Goal: Check status: Check status

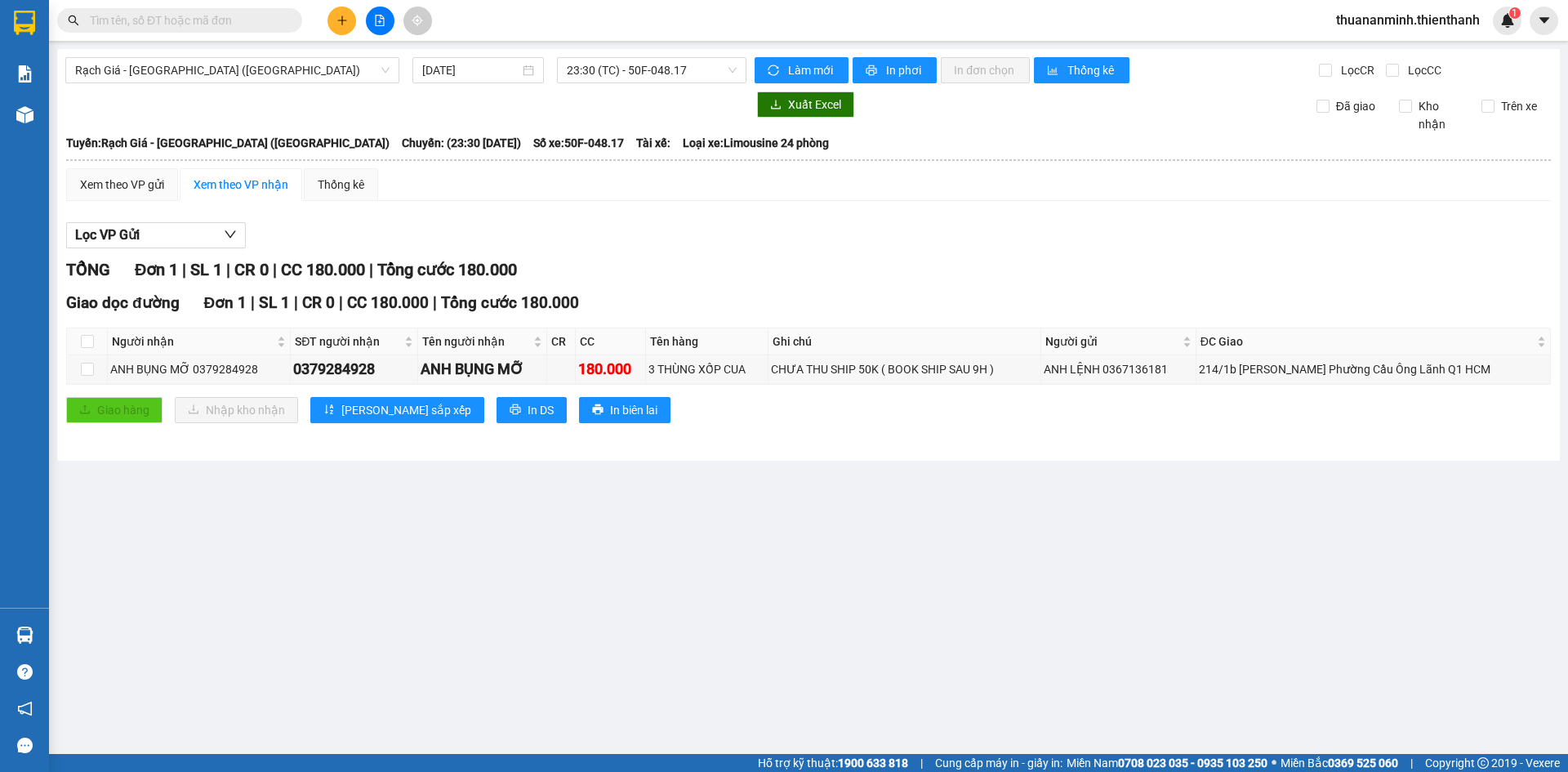
click at [839, 308] on div "Giao dọc đường Đơn 1 | SL 1 | CR 0 | CC 180.000 | Tổng cước 180.000" at bounding box center [808, 303] width 1485 height 25
click at [451, 74] on input "[DATE]" at bounding box center [470, 70] width 97 height 18
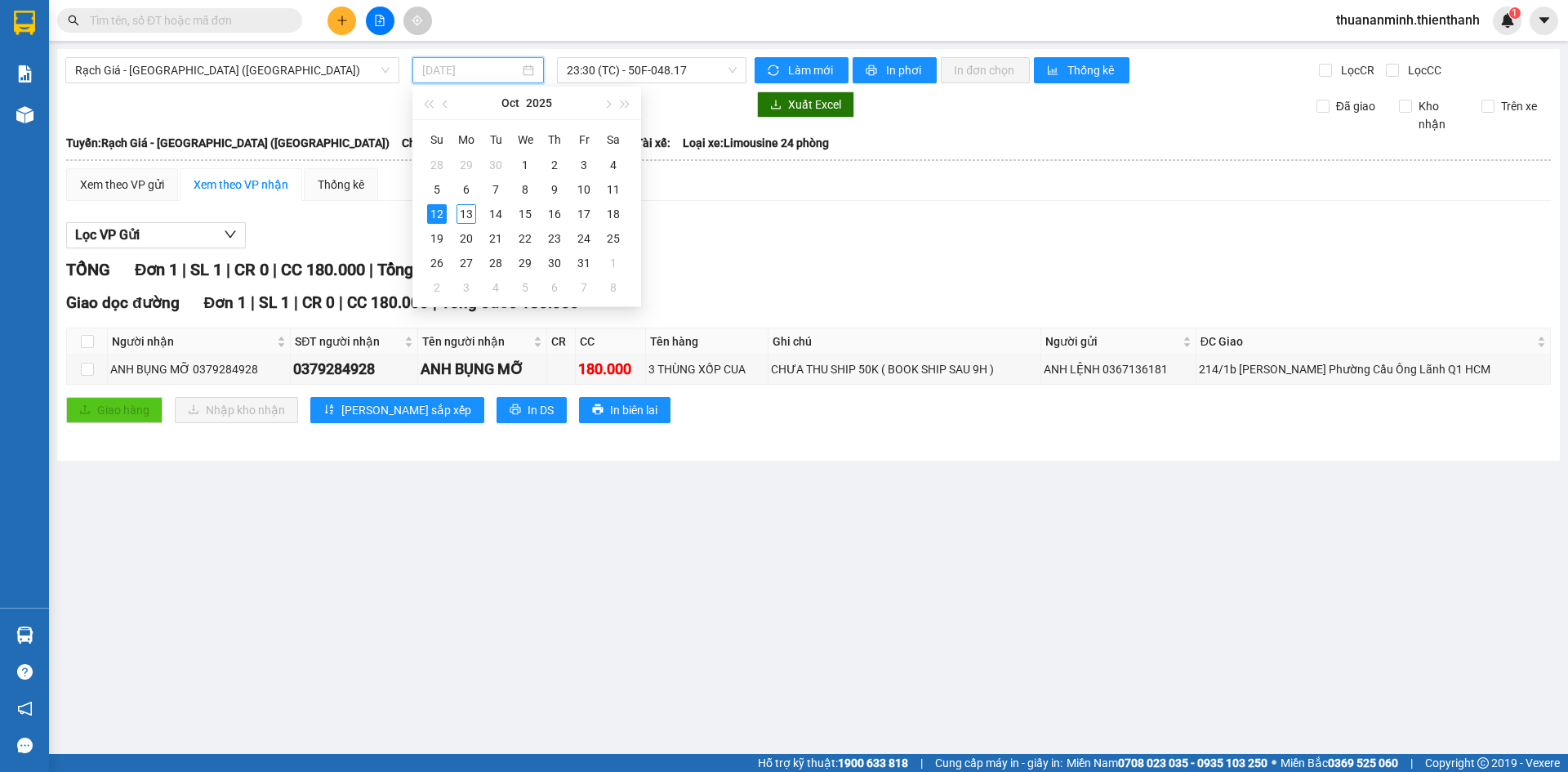
type input "[DATE]"
drag, startPoint x: 761, startPoint y: 245, endPoint x: 714, endPoint y: 241, distance: 47.2
click at [761, 246] on div "Lọc VP Gửi" at bounding box center [808, 236] width 1485 height 26
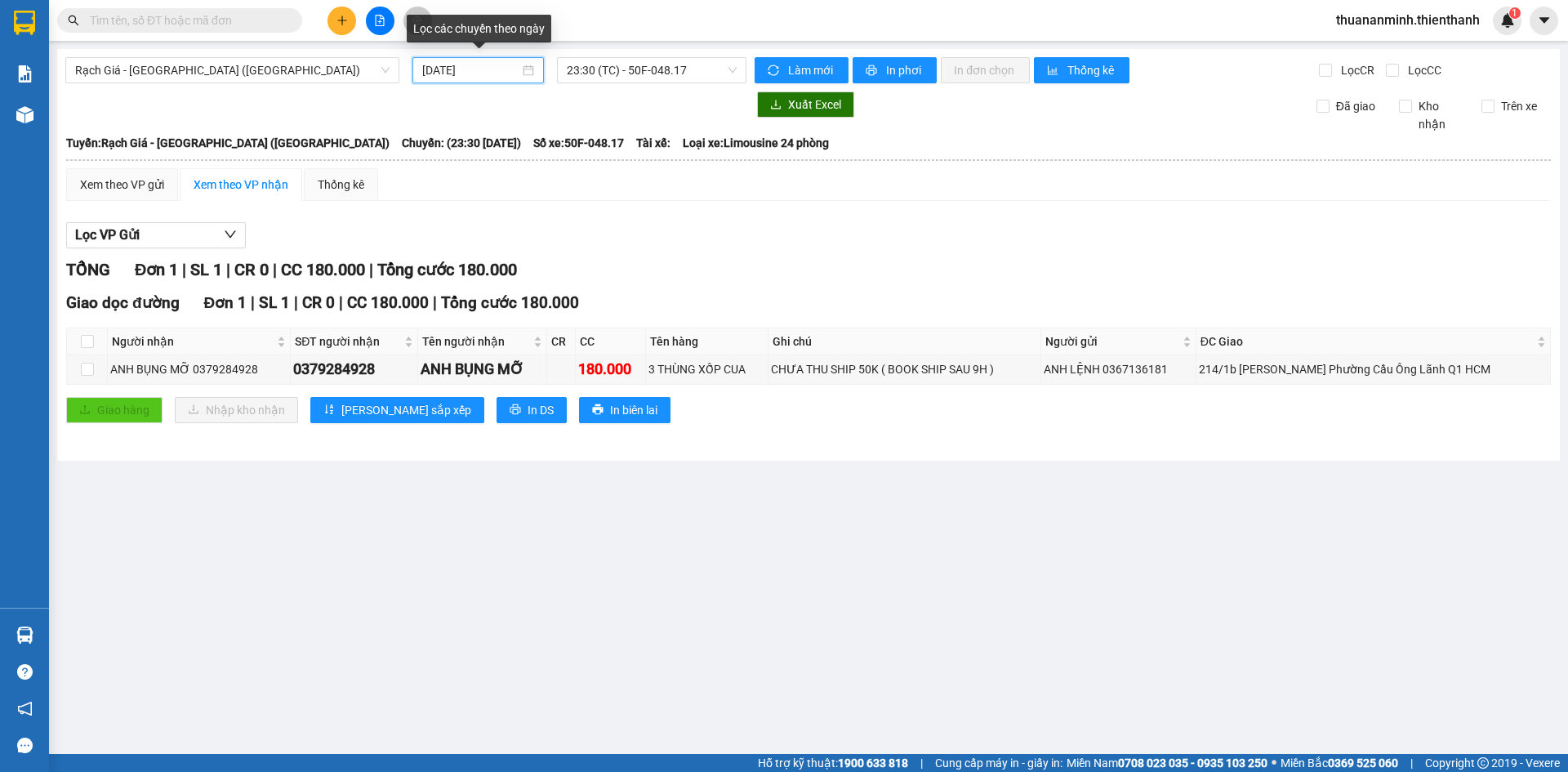
click at [474, 75] on input "[DATE]" at bounding box center [470, 70] width 97 height 18
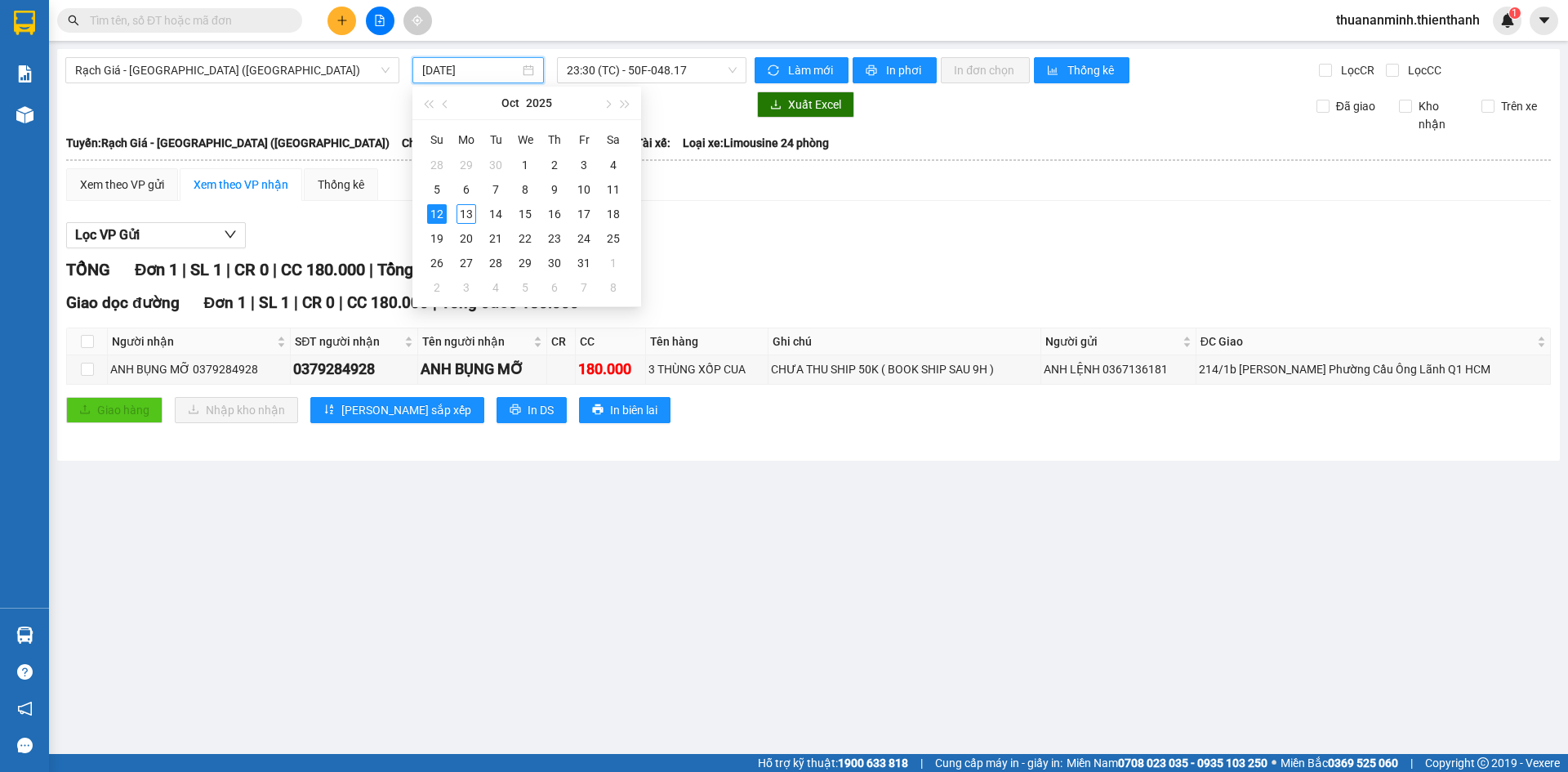
drag, startPoint x: 766, startPoint y: 218, endPoint x: 718, endPoint y: 151, distance: 82.4
click at [766, 218] on div "Lọc VP Gửi TỔNG Đơn 1 | SL 1 | CR 0 | CC 180.000 | Tổng cước 180.000 Giao dọc …" at bounding box center [808, 328] width 1485 height 230
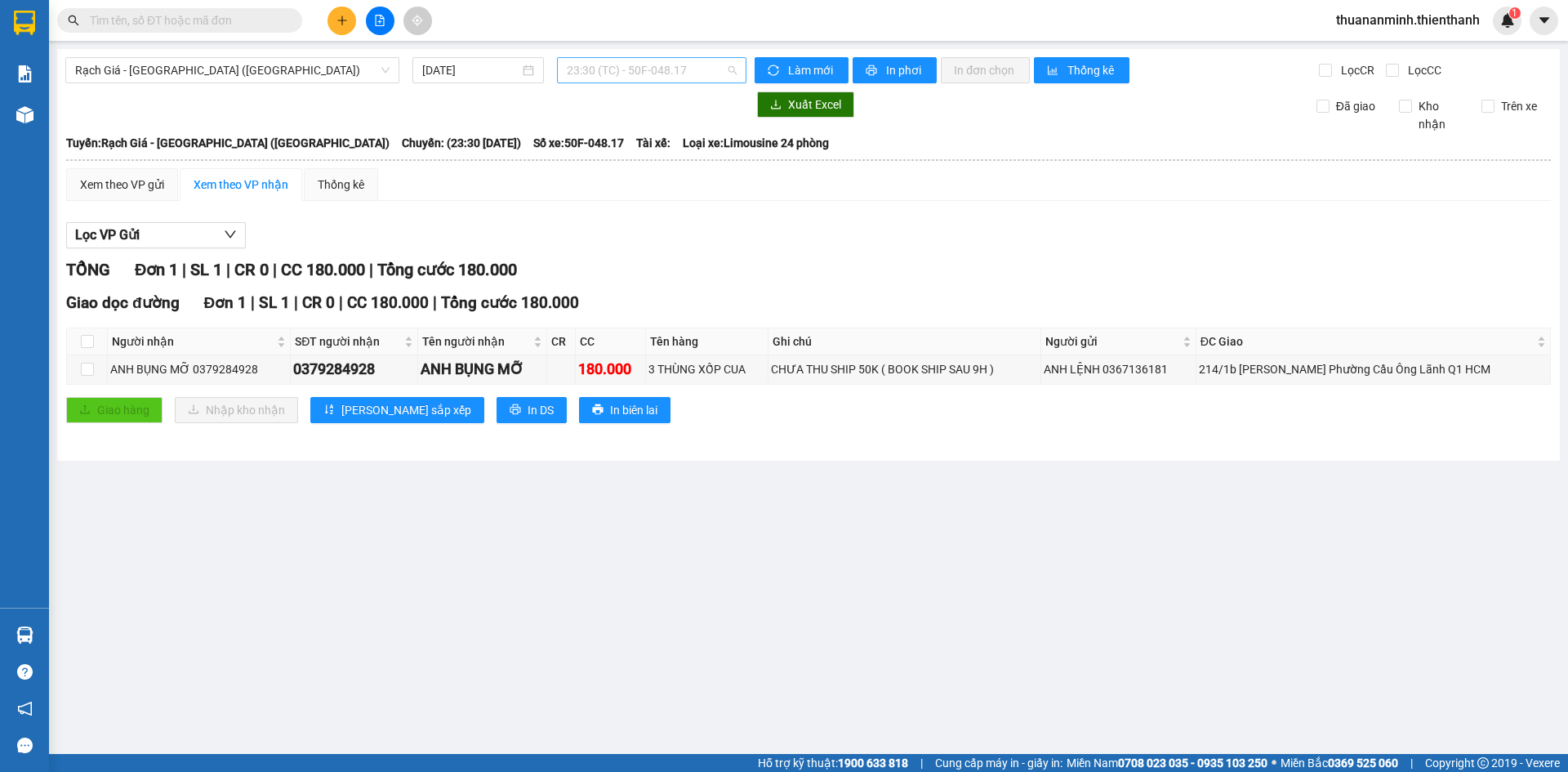
click at [663, 65] on span "23:30 (TC) - 50F-048.17" at bounding box center [652, 70] width 170 height 25
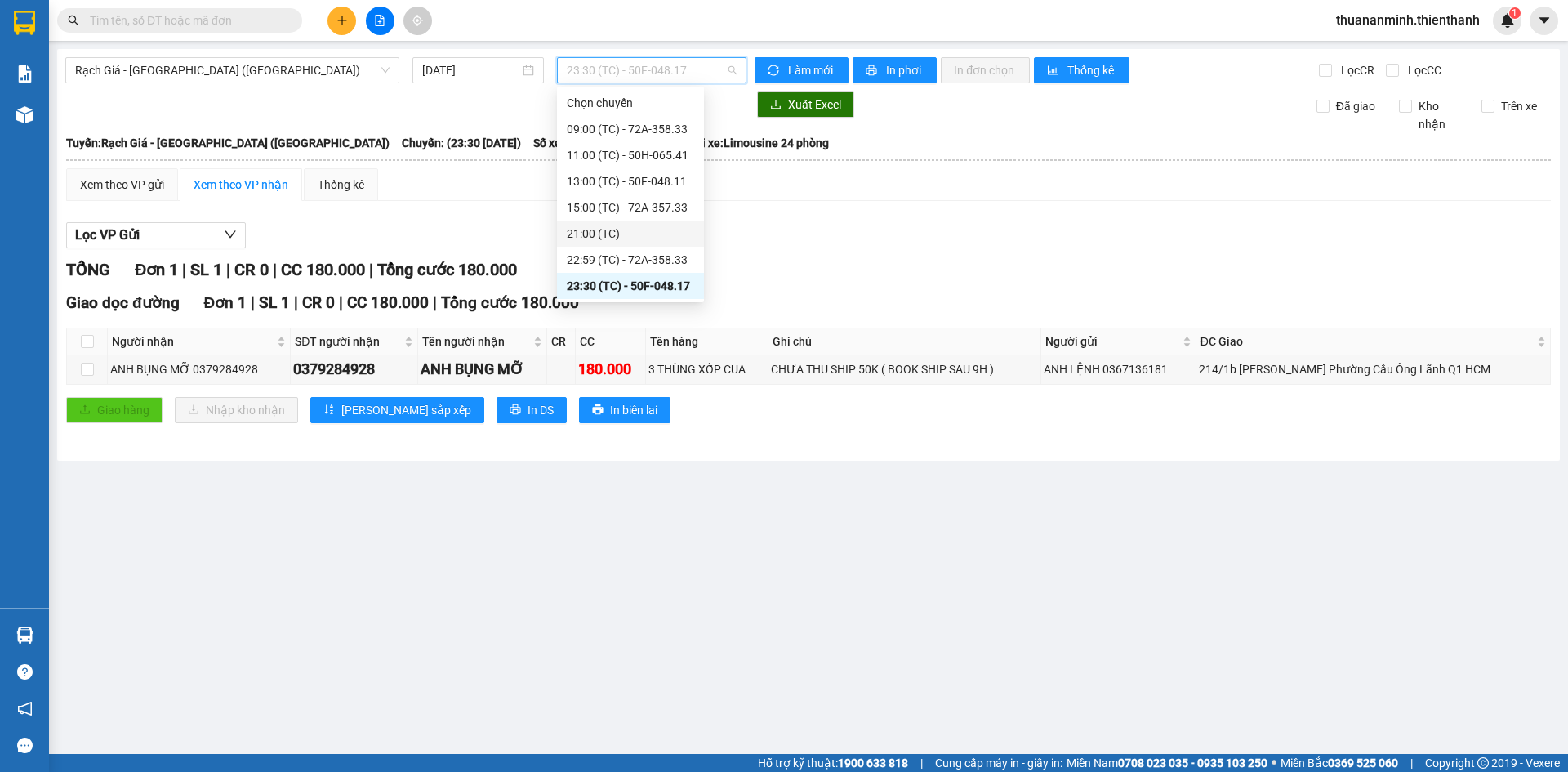
click at [642, 242] on div "21:00 (TC)" at bounding box center [630, 233] width 128 height 18
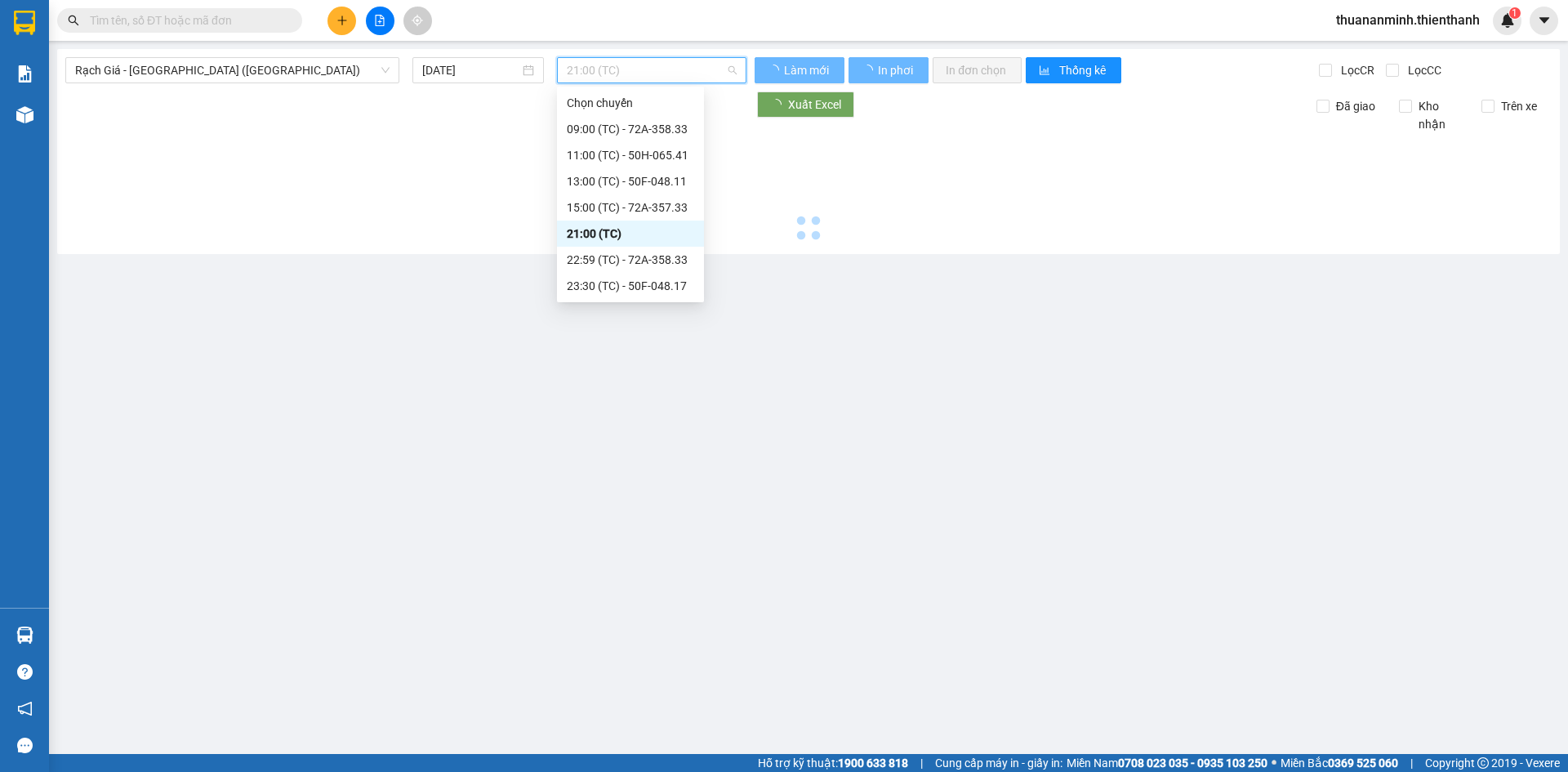
click at [596, 73] on span "21:00 (TC)" at bounding box center [652, 70] width 170 height 25
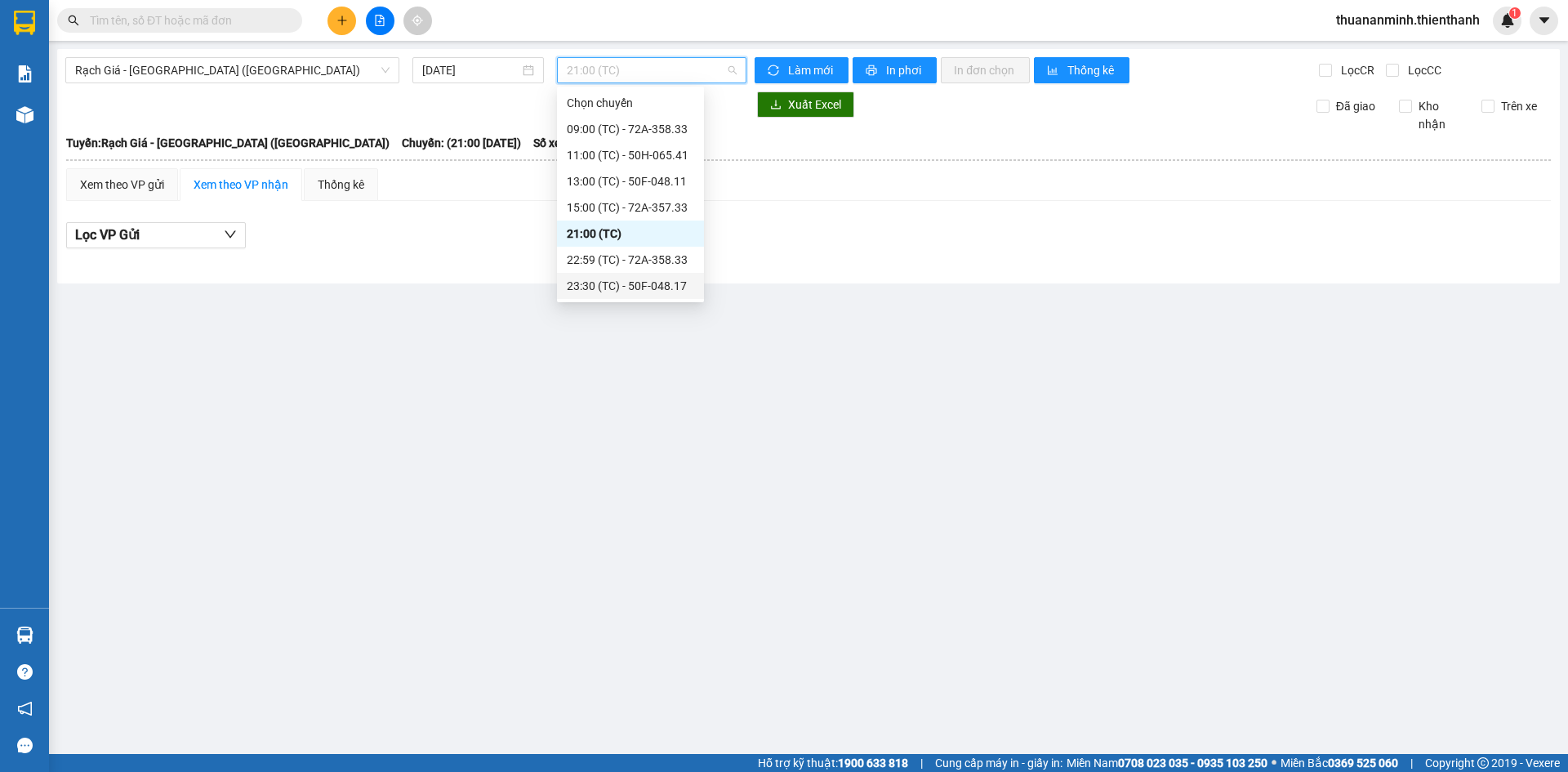
click at [685, 278] on div "23:30 (TC) - 50F-048.17" at bounding box center [630, 286] width 128 height 18
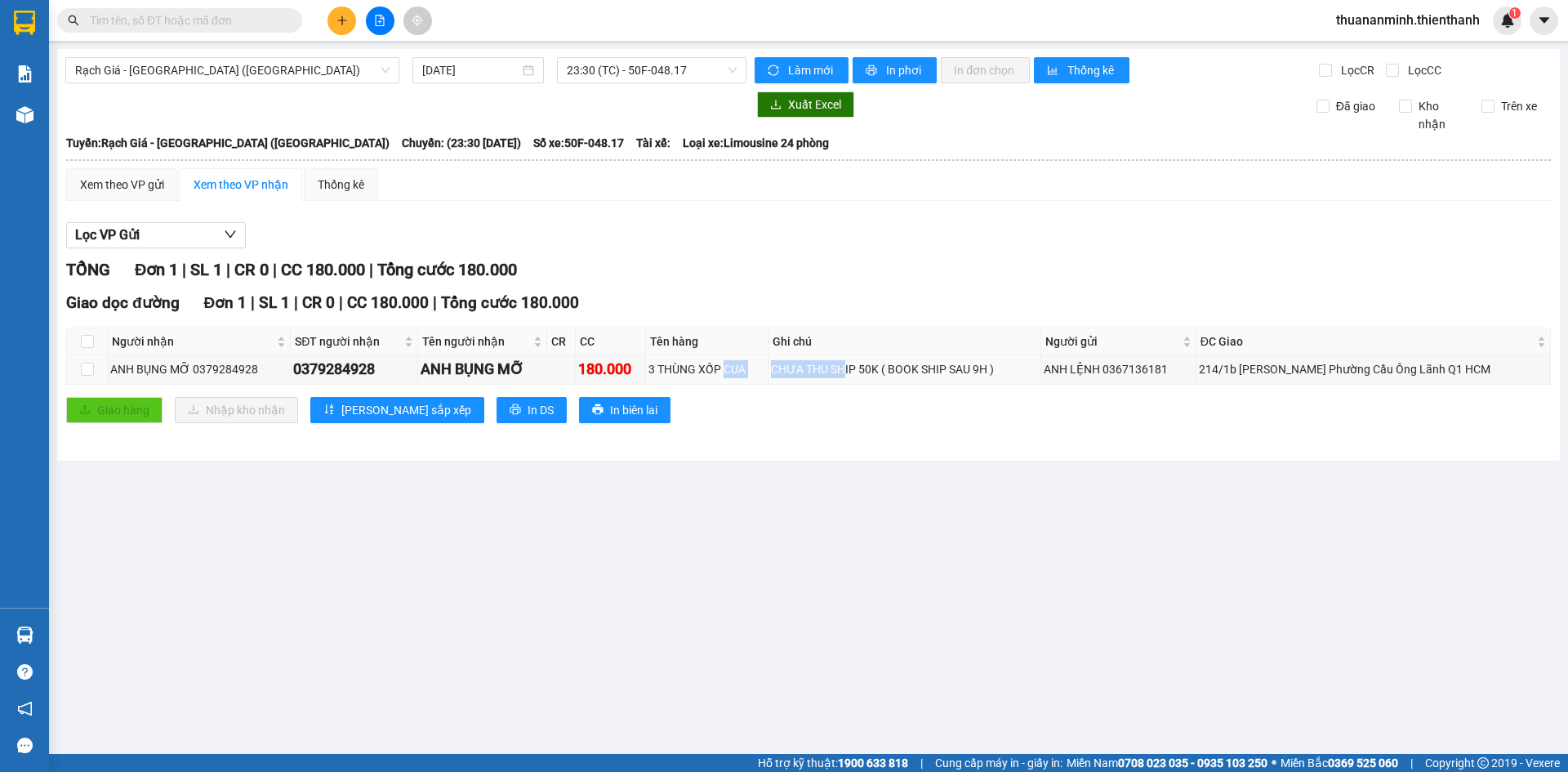
drag, startPoint x: 744, startPoint y: 365, endPoint x: 923, endPoint y: 386, distance: 180.2
click at [869, 375] on tr "ANH BỤNG MỠ 0379284928 0379284928 ANH BỤNG MỠ 180.000 3 THÙNG XỐP CUA CHƯA THU …" at bounding box center [809, 369] width 1484 height 28
click at [923, 386] on div "Giao dọc đường Đơn 1 | SL 1 | CR 0 | CC 180.000 | Tổng cước 180.000 Người nhận …" at bounding box center [808, 362] width 1485 height 144
click at [897, 445] on div "Rạch Giá - [GEOGRAPHIC_DATA] ([GEOGRAPHIC_DATA]) [DATE] 23:30 (TC) - 50F-048.17…" at bounding box center [808, 254] width 1503 height 412
click at [230, 71] on span "Rạch Giá - [GEOGRAPHIC_DATA] ([GEOGRAPHIC_DATA])" at bounding box center [232, 70] width 314 height 25
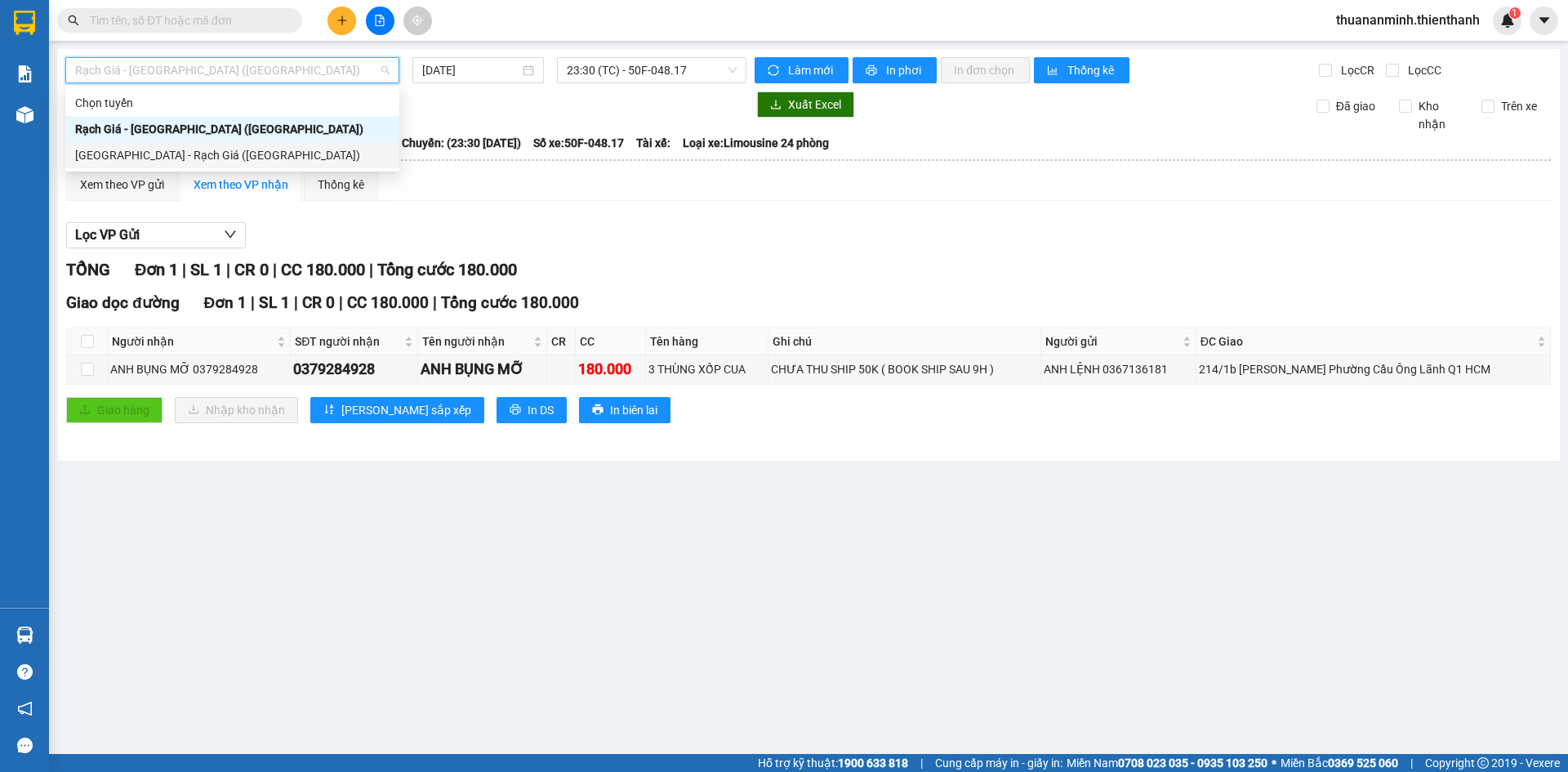
click at [147, 154] on div "[GEOGRAPHIC_DATA] - Rạch Giá ([GEOGRAPHIC_DATA])" at bounding box center [232, 155] width 314 height 18
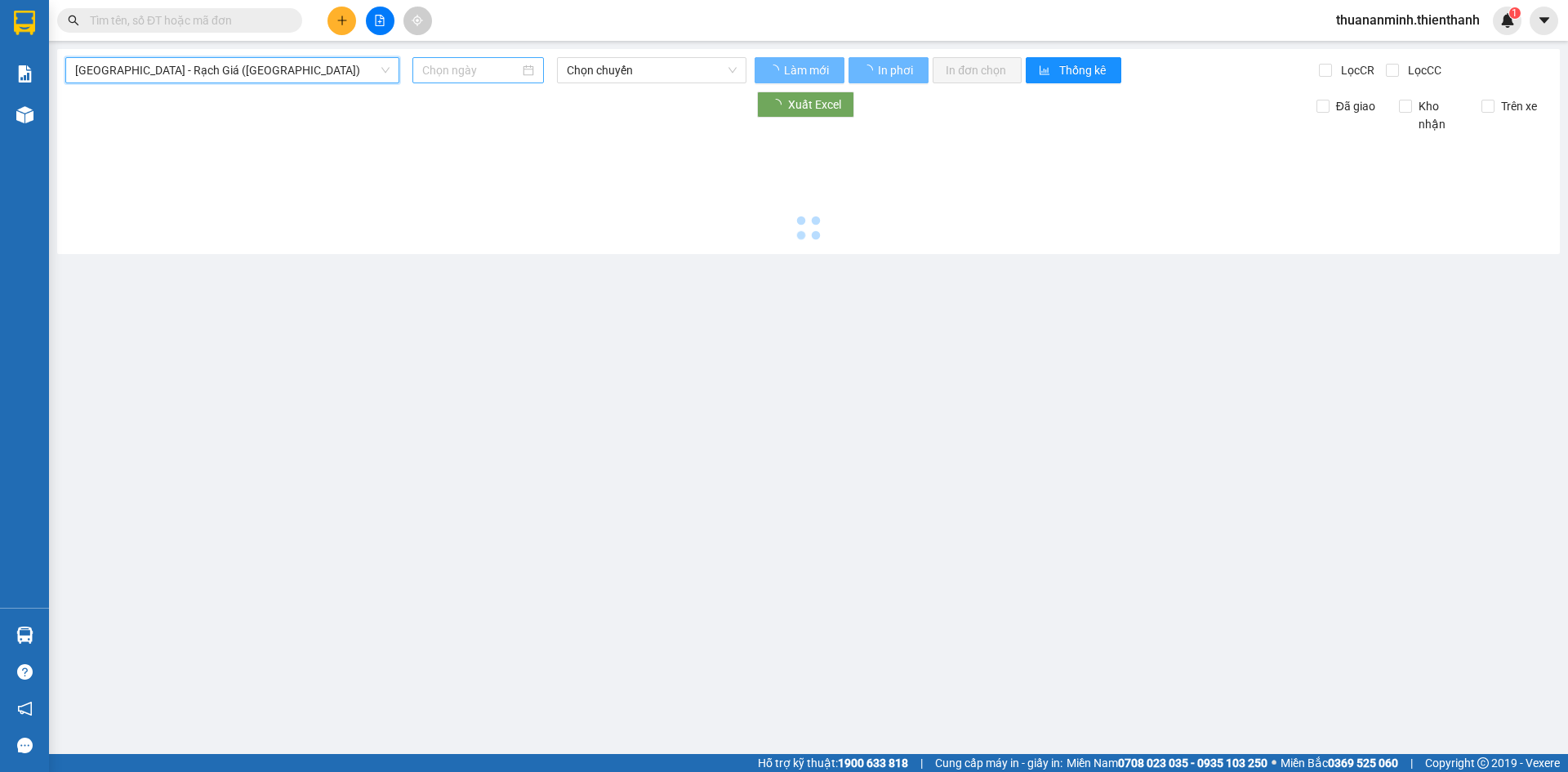
click at [493, 61] on div at bounding box center [478, 70] width 132 height 26
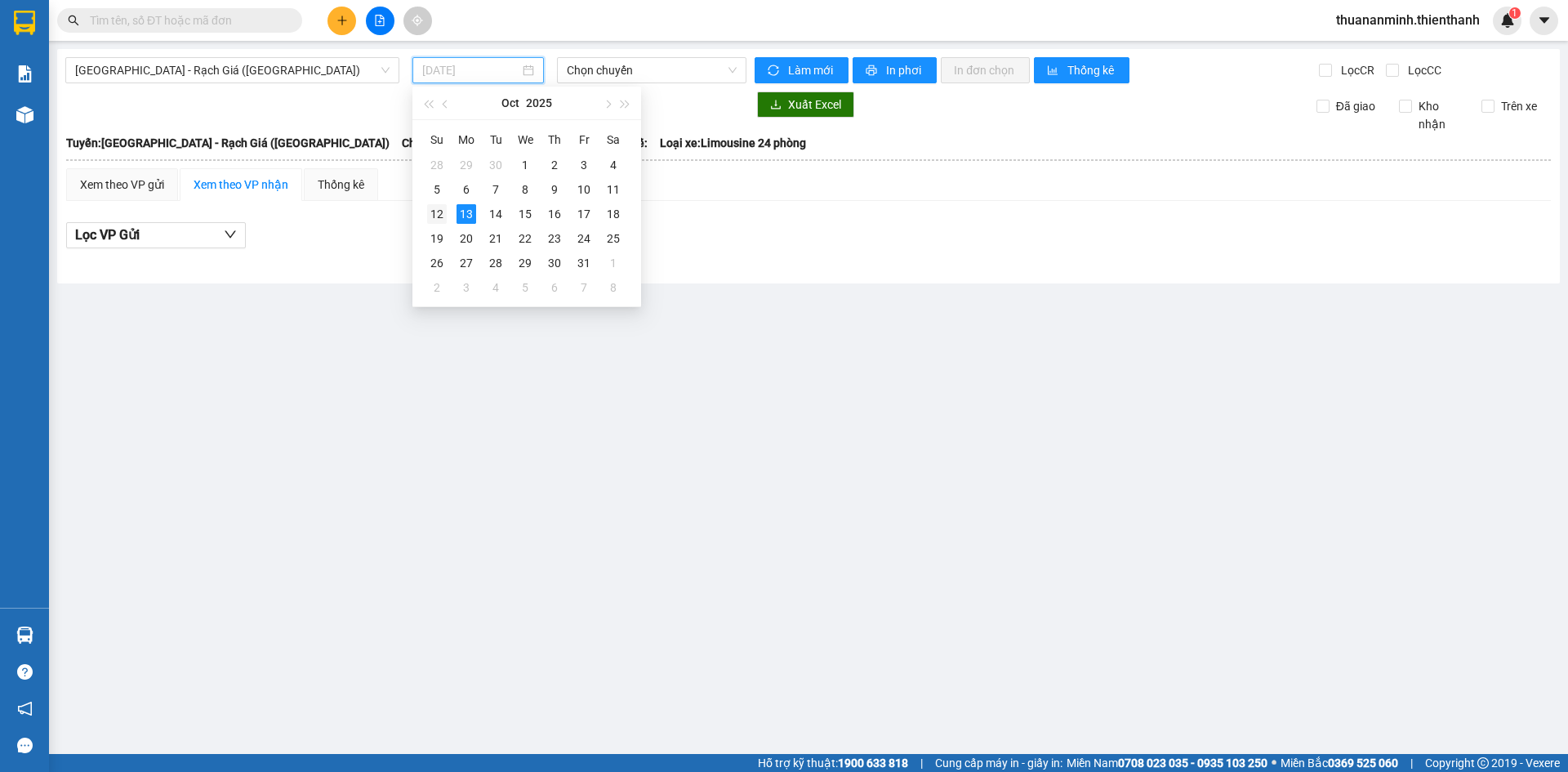
click at [432, 212] on div "12" at bounding box center [436, 214] width 20 height 20
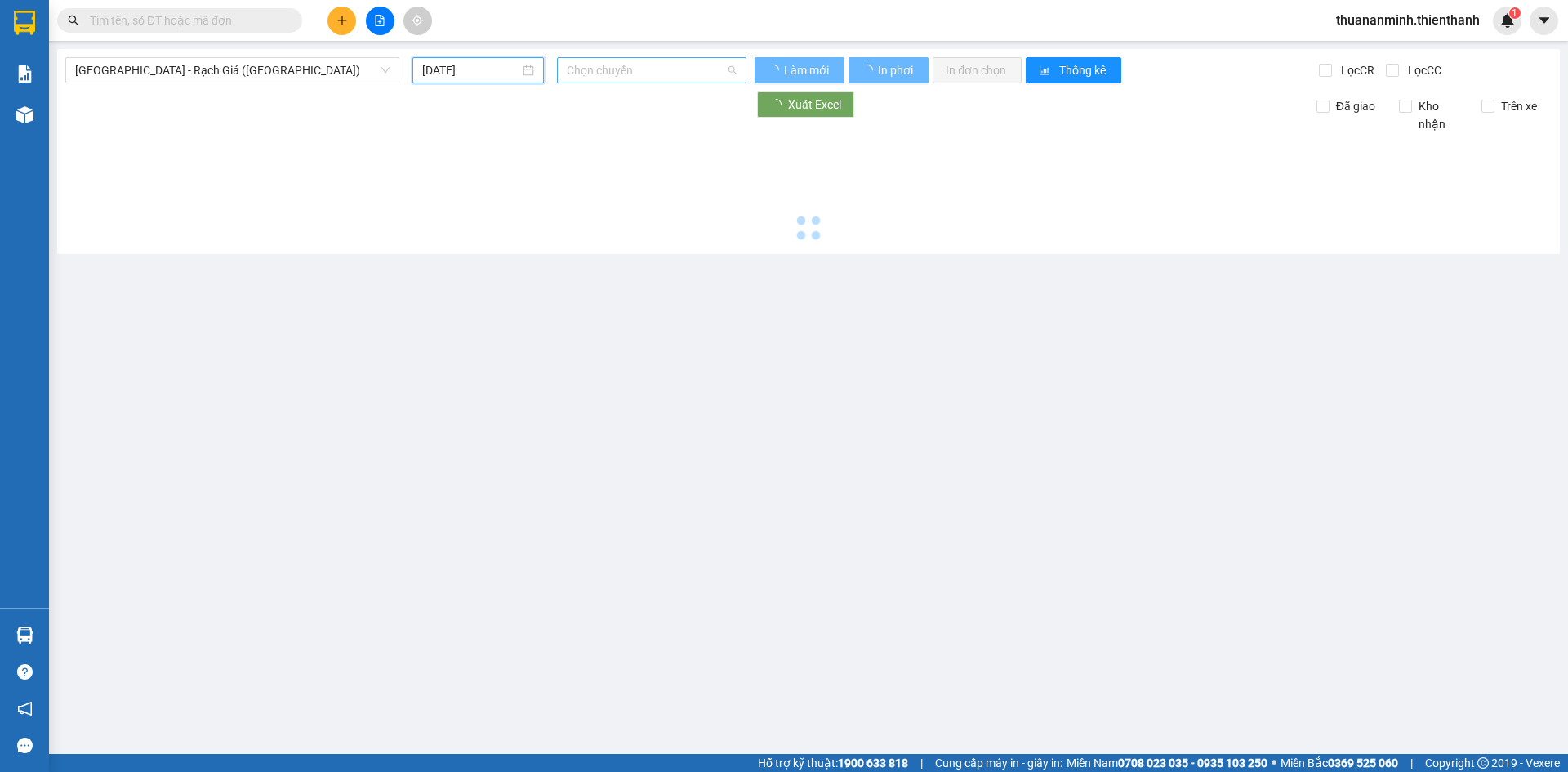
click at [630, 70] on span "Chọn chuyến" at bounding box center [652, 70] width 170 height 25
type input "[DATE]"
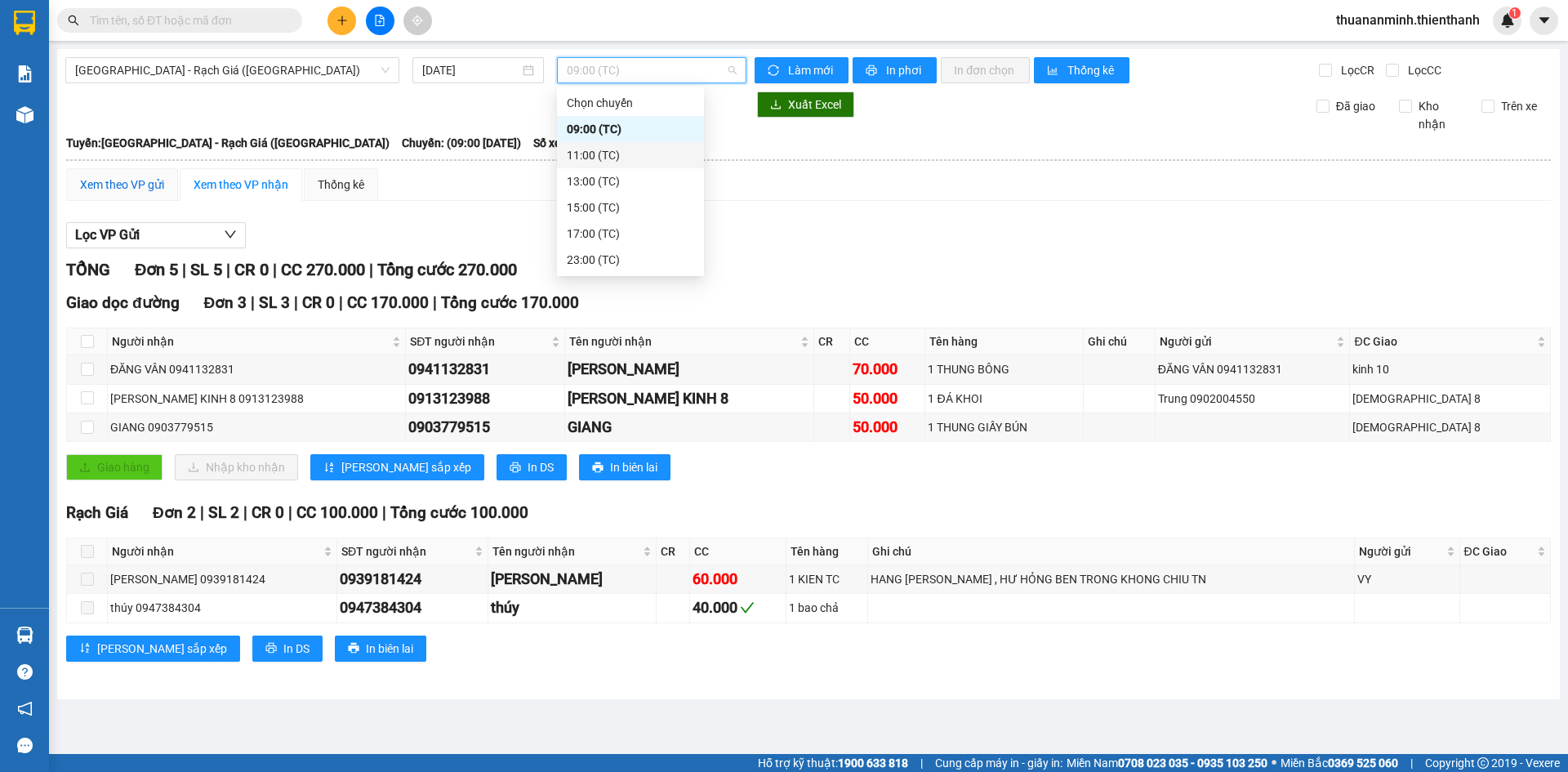
click at [122, 189] on div "Xem theo VP gửi" at bounding box center [122, 184] width 84 height 18
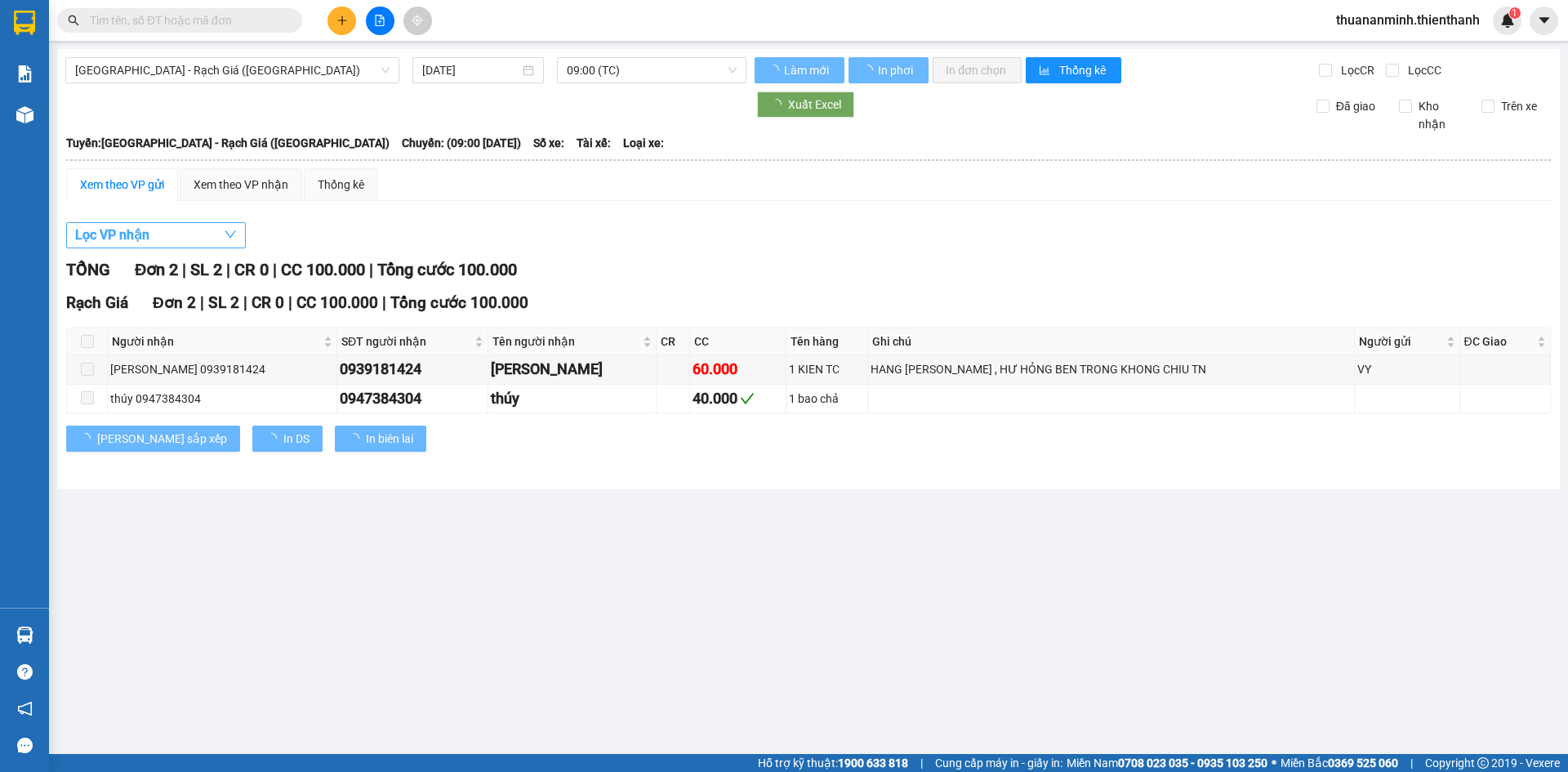
click at [132, 231] on span "Lọc VP nhận" at bounding box center [112, 235] width 75 height 21
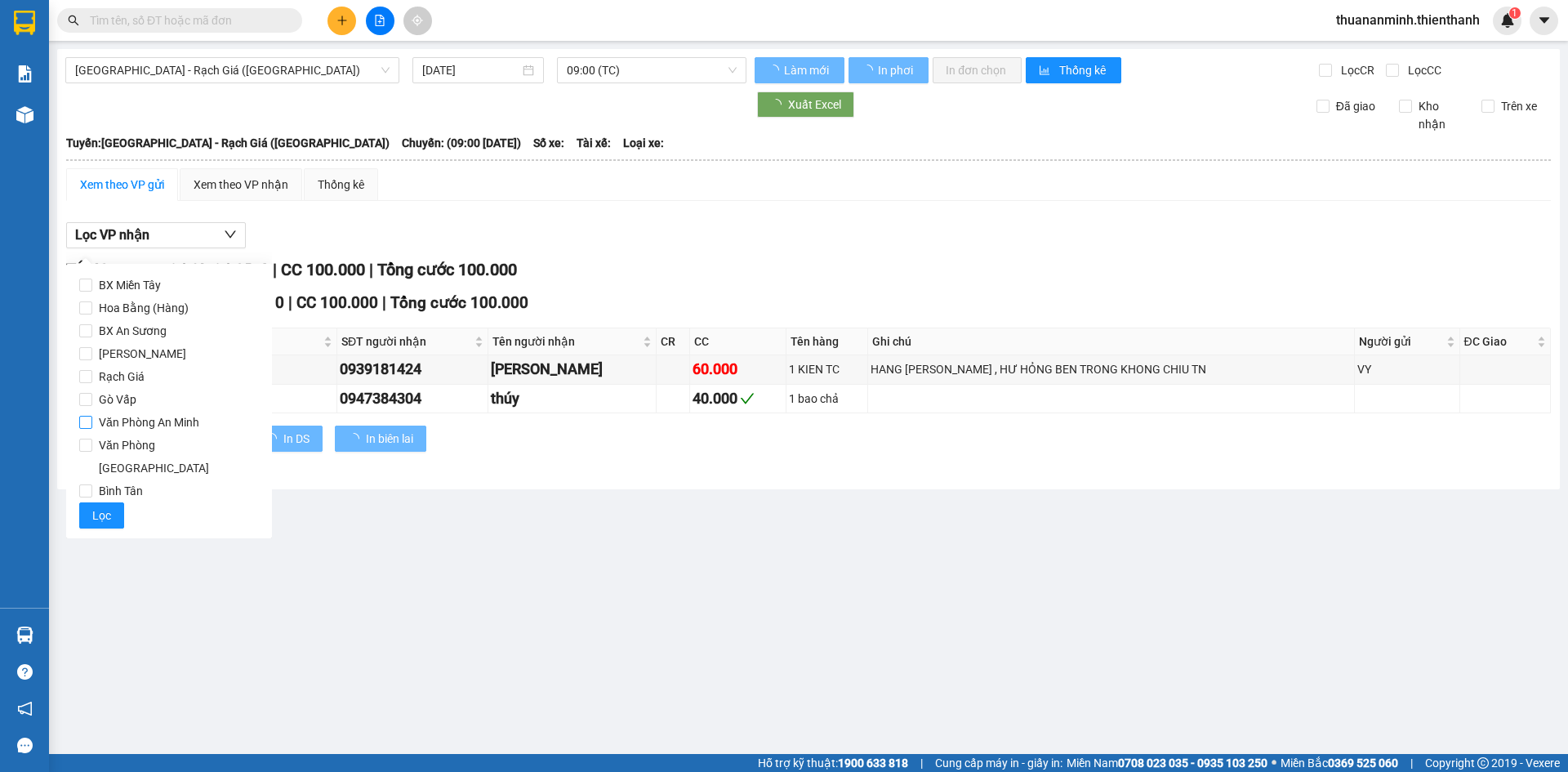
click at [144, 415] on span "Văn Phòng An Minh" at bounding box center [150, 422] width 114 height 23
click at [93, 415] on input "Văn Phòng An Minh" at bounding box center [86, 422] width 13 height 13
checkbox input "true"
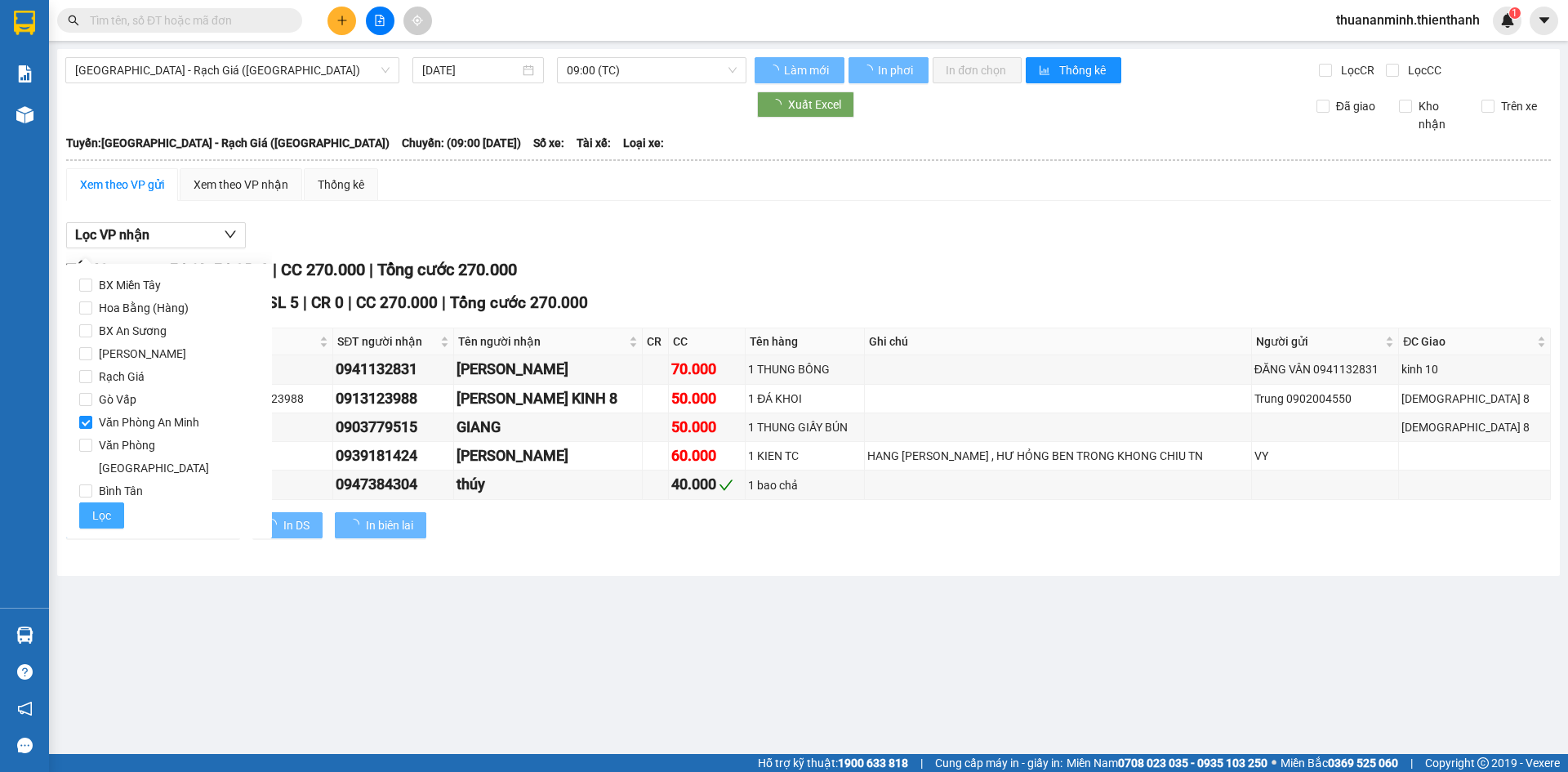
click at [104, 506] on span "Lọc" at bounding box center [102, 515] width 19 height 18
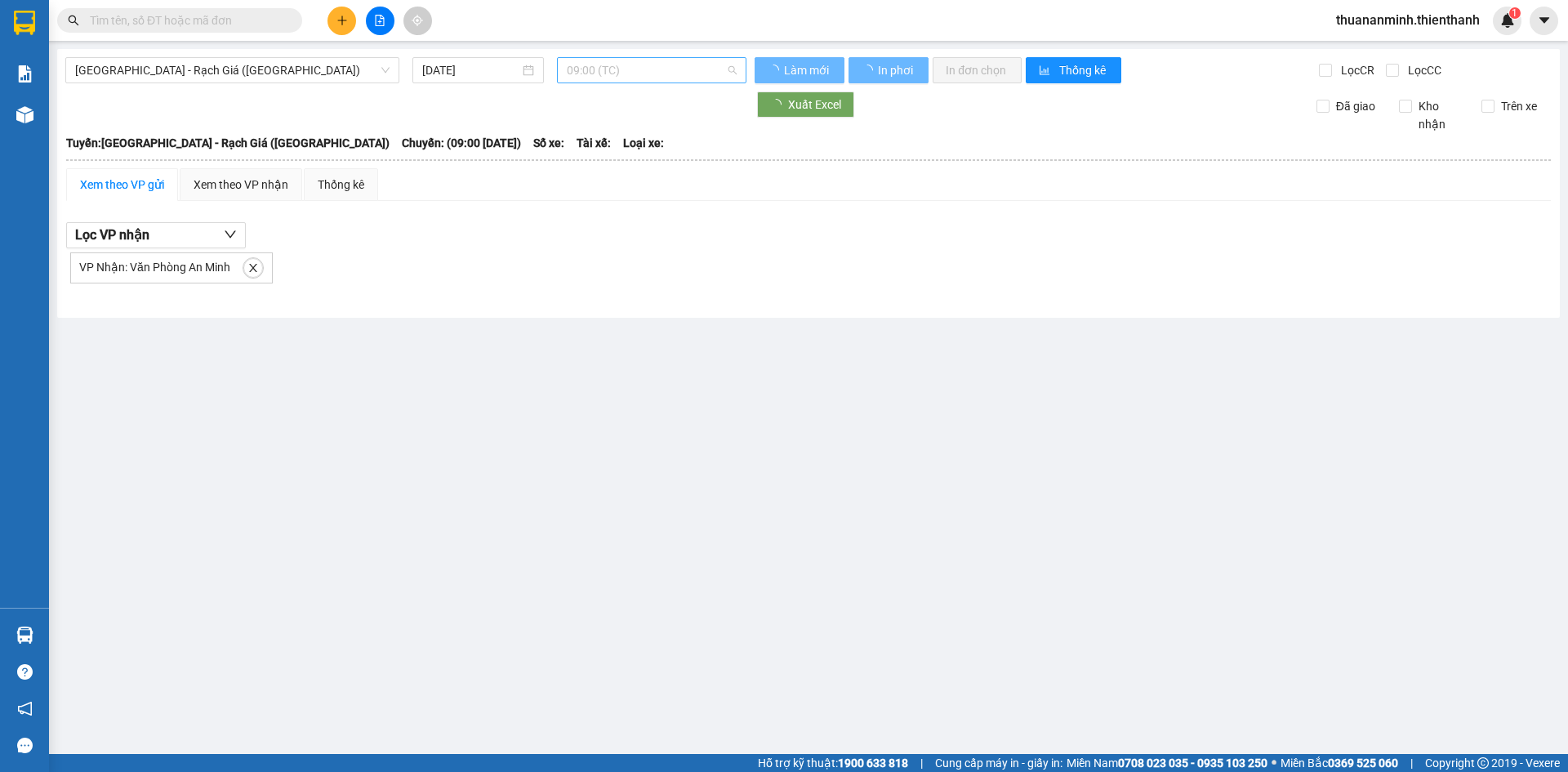
click at [622, 69] on span "09:00 (TC)" at bounding box center [652, 70] width 170 height 25
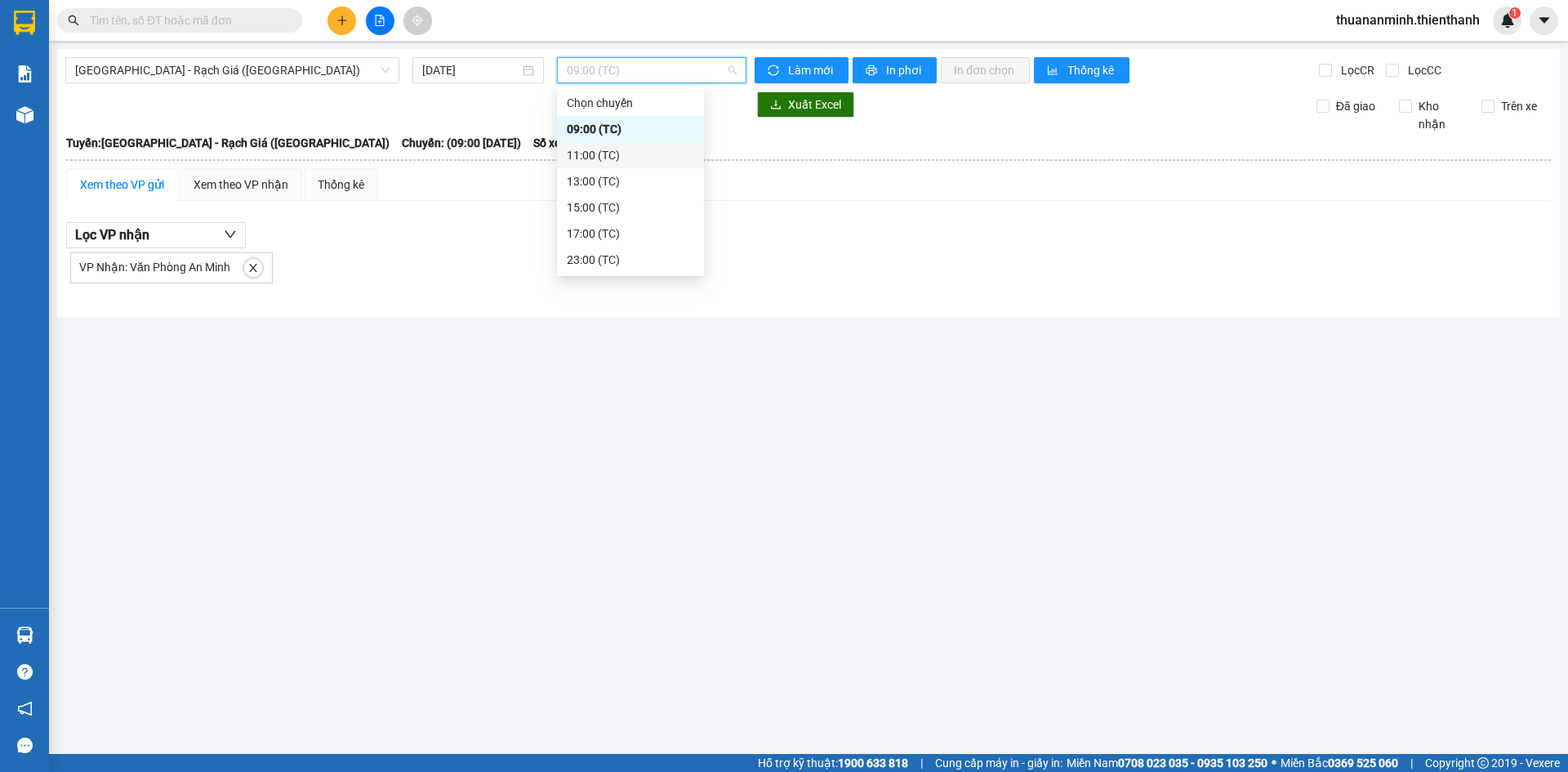
click at [585, 153] on div "11:00 (TC)" at bounding box center [630, 155] width 128 height 18
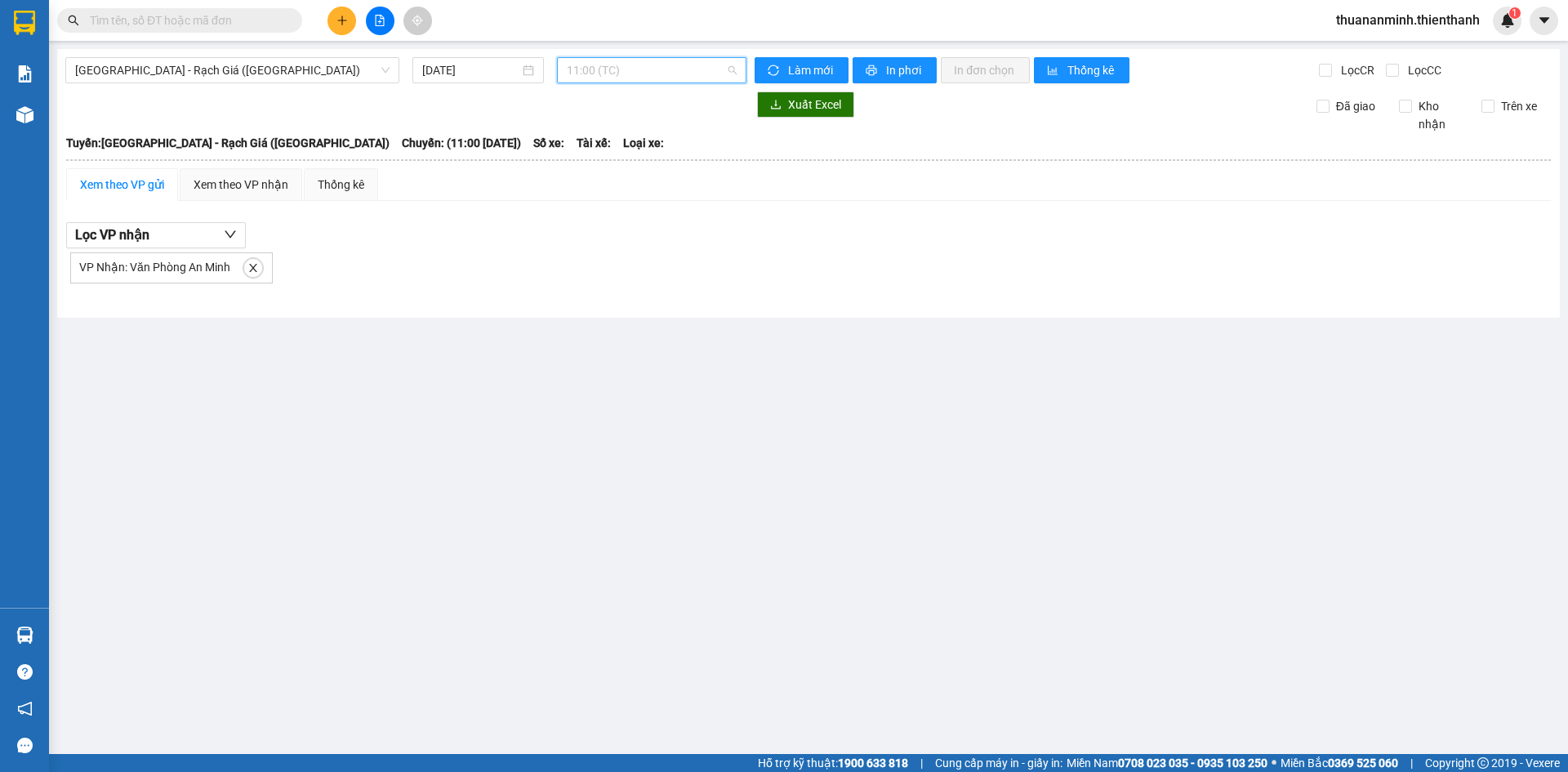
click at [588, 69] on span "11:00 (TC)" at bounding box center [652, 70] width 170 height 25
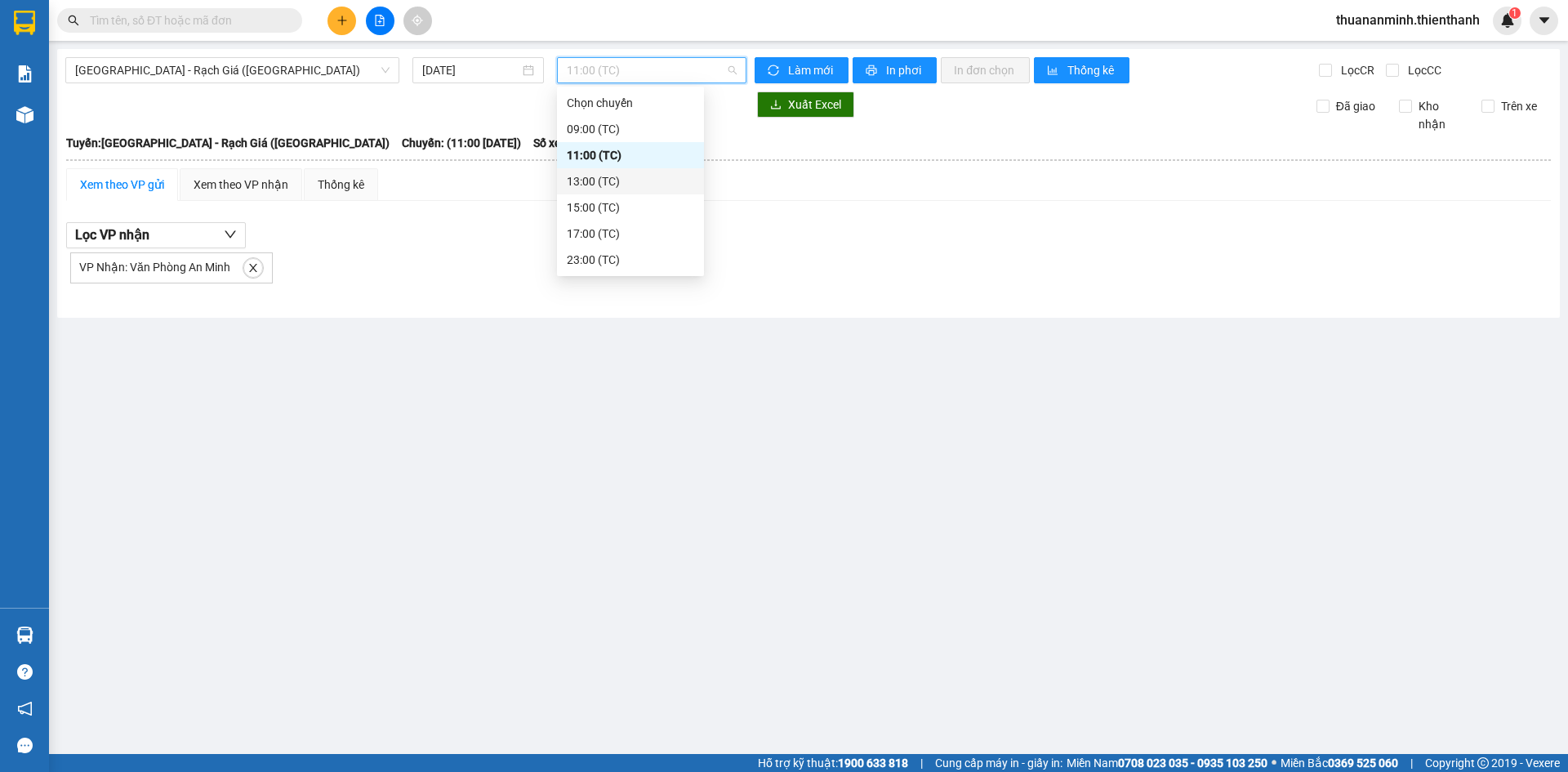
click at [608, 187] on div "13:00 (TC)" at bounding box center [630, 181] width 128 height 18
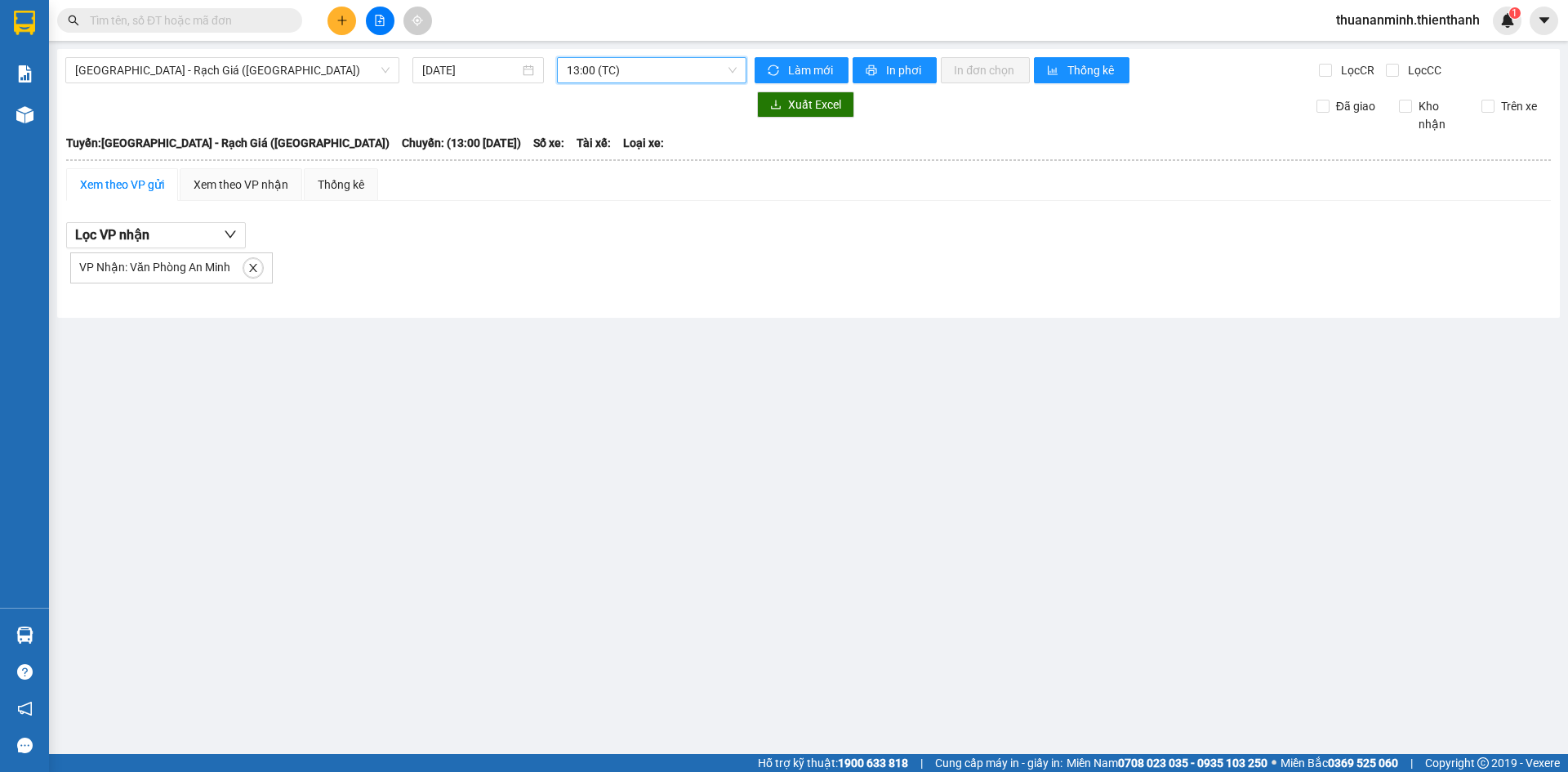
click at [616, 53] on div "[GEOGRAPHIC_DATA] - Rạch Giá ([GEOGRAPHIC_DATA]) [DATE] 13:00 13:00 (TC) Làm mớ…" at bounding box center [808, 184] width 1503 height 269
drag, startPoint x: 608, startPoint y: 80, endPoint x: 590, endPoint y: 167, distance: 88.8
click at [609, 80] on span "13:00 (TC)" at bounding box center [652, 70] width 170 height 25
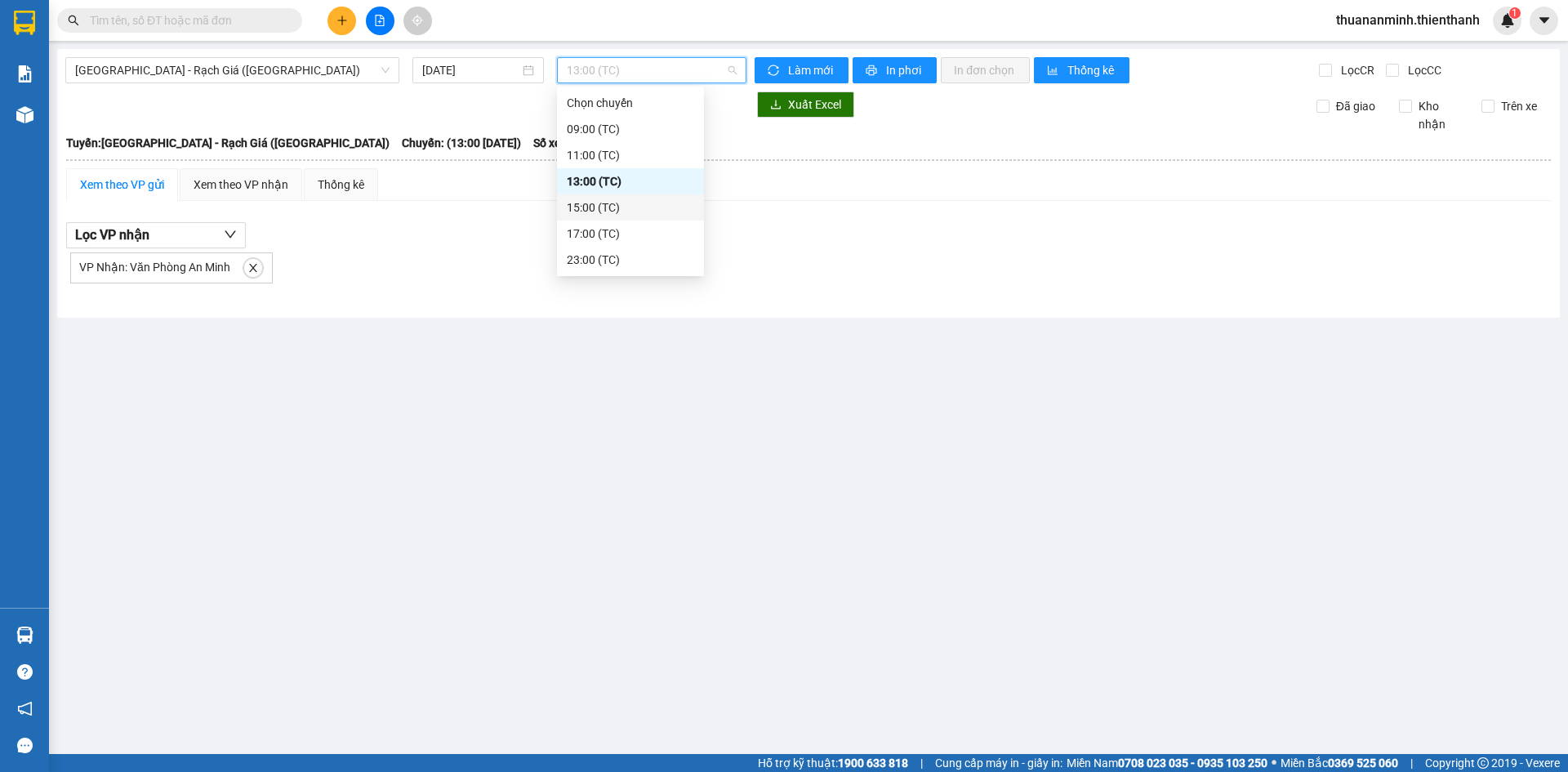
click at [598, 203] on div "15:00 (TC)" at bounding box center [630, 207] width 128 height 18
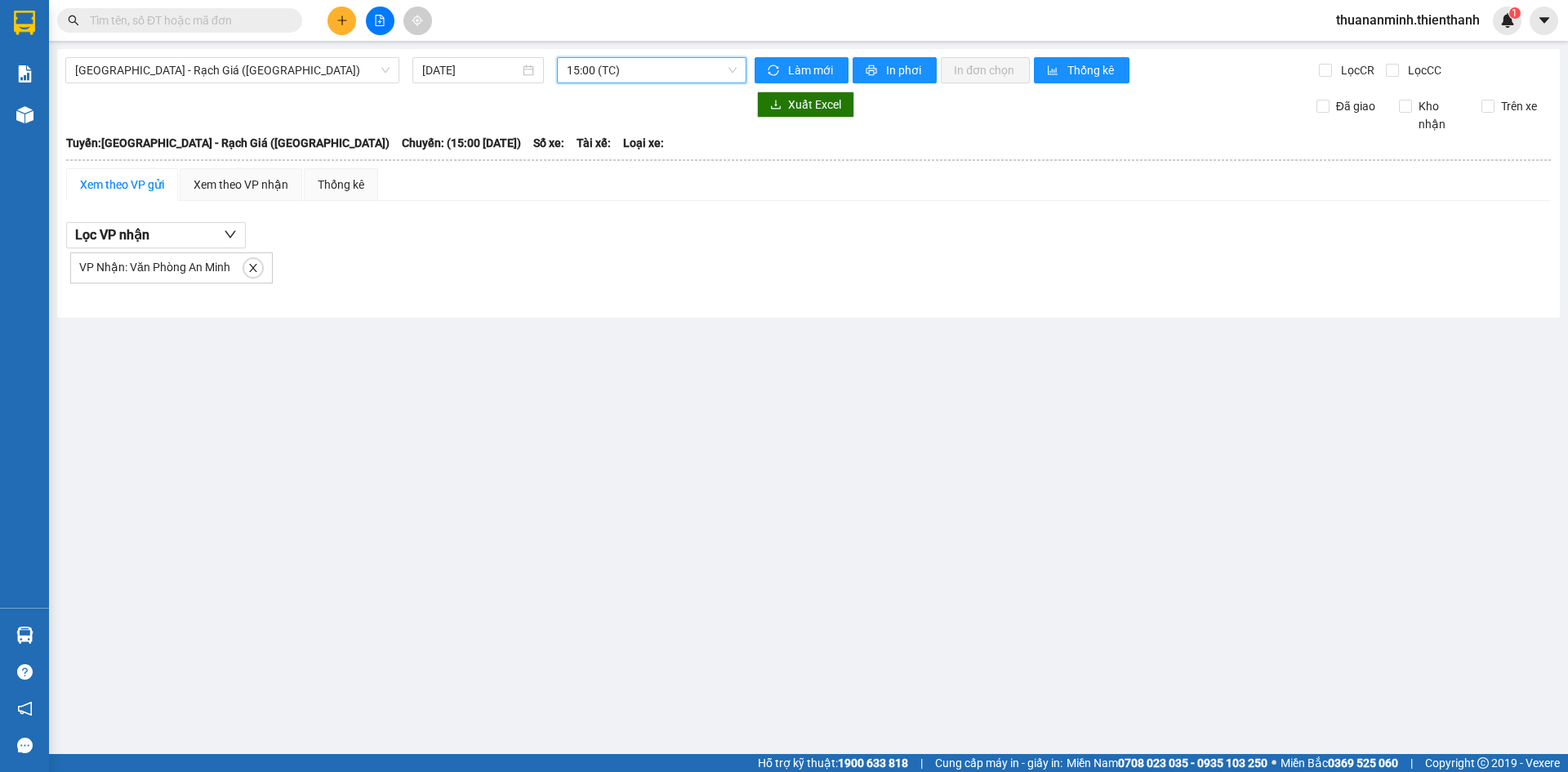
click at [611, 71] on span "15:00 (TC)" at bounding box center [652, 70] width 170 height 25
click at [588, 236] on div "17:00 (TC)" at bounding box center [630, 233] width 128 height 18
click at [600, 64] on span "17:00 (TC)" at bounding box center [652, 70] width 170 height 25
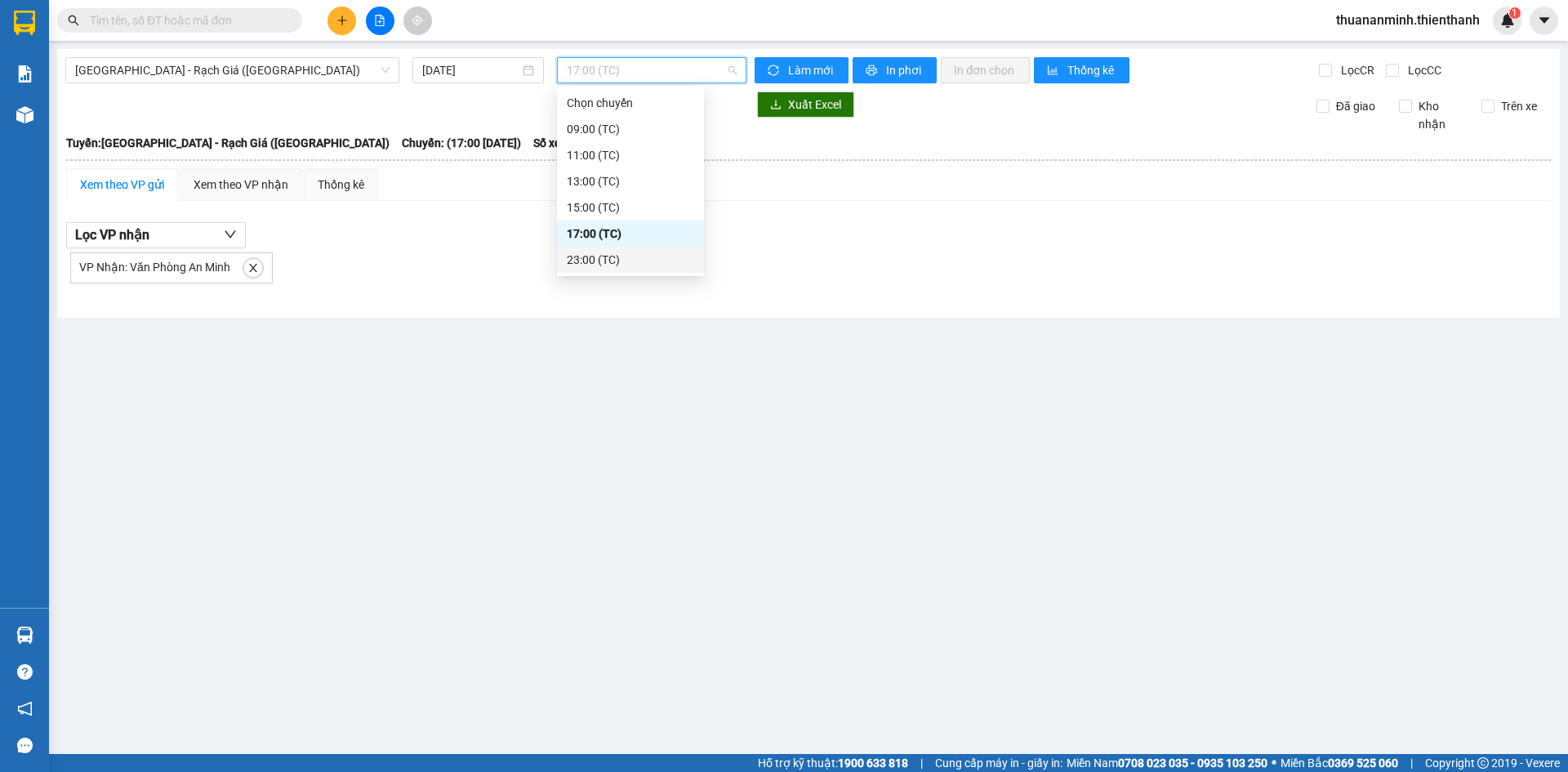
click at [596, 265] on div "23:00 (TC)" at bounding box center [630, 259] width 128 height 18
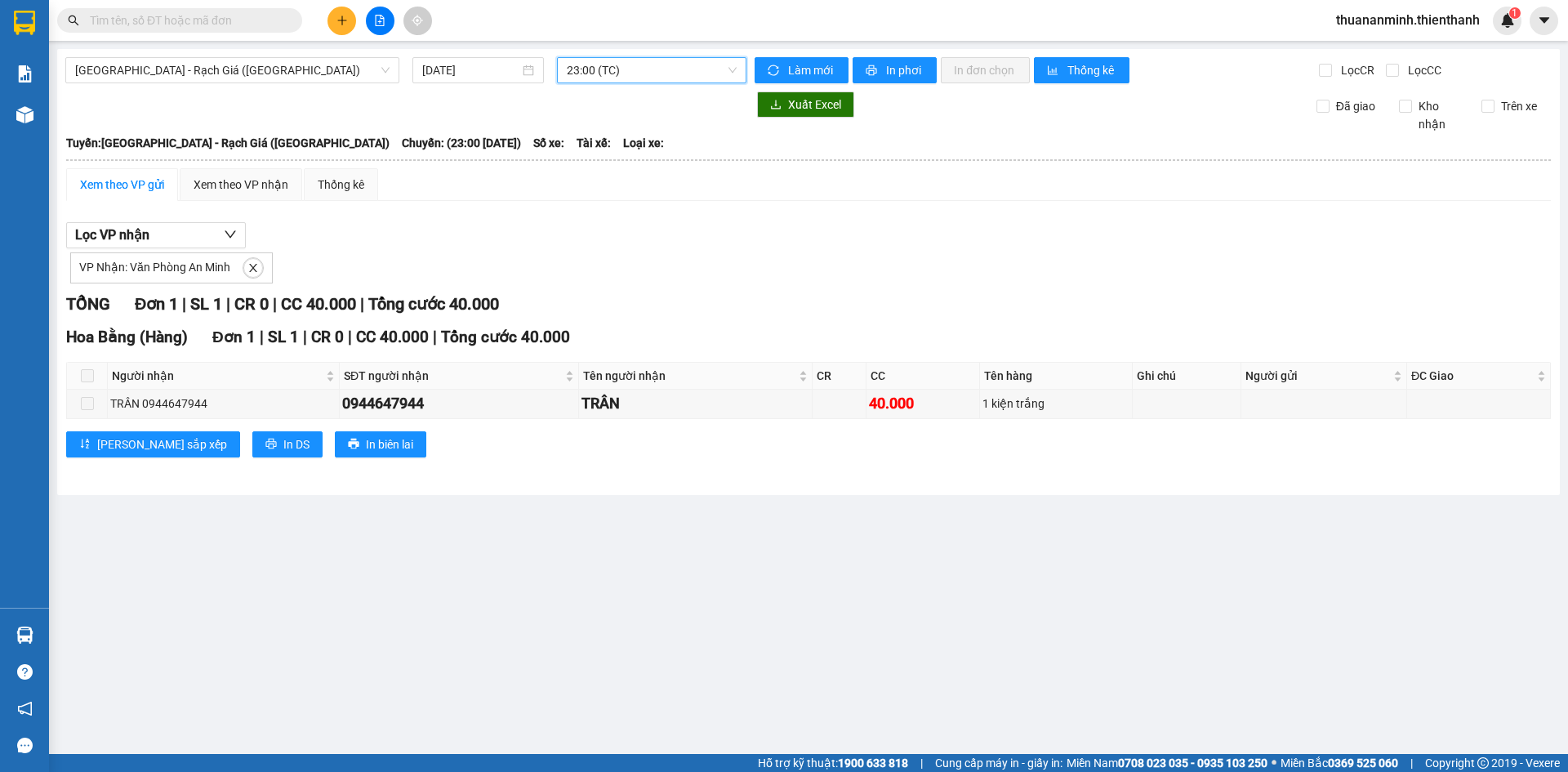
click at [996, 276] on div "VP Nhận: Văn Phòng An Minh" at bounding box center [808, 265] width 1485 height 35
click at [824, 254] on div "VP Nhận: Văn Phòng An Minh" at bounding box center [808, 265] width 1485 height 35
